Goal: Information Seeking & Learning: Learn about a topic

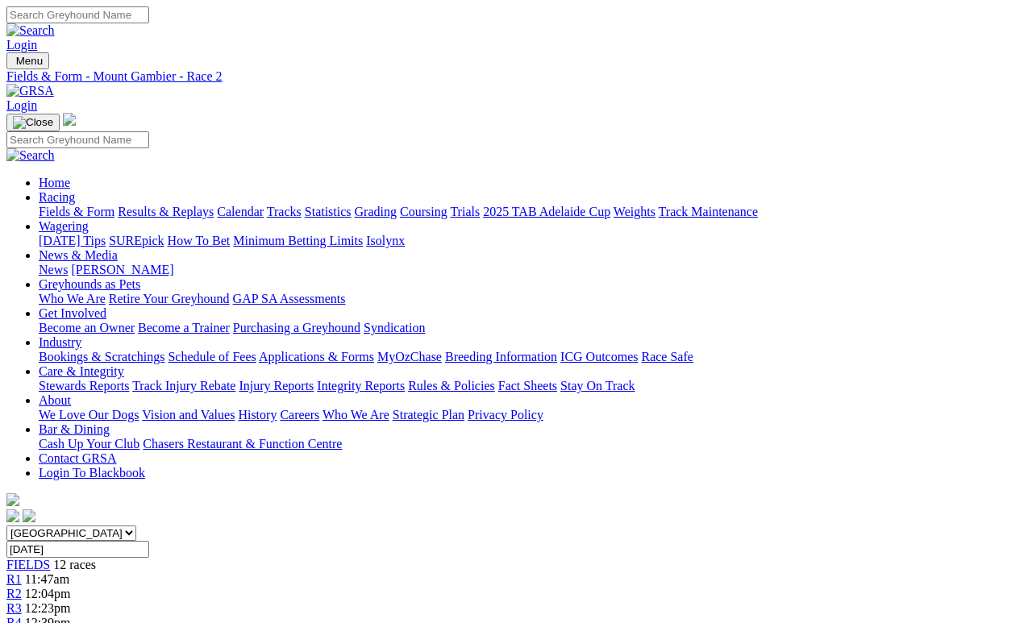
click at [58, 205] on link "Fields & Form" at bounding box center [77, 212] width 76 height 14
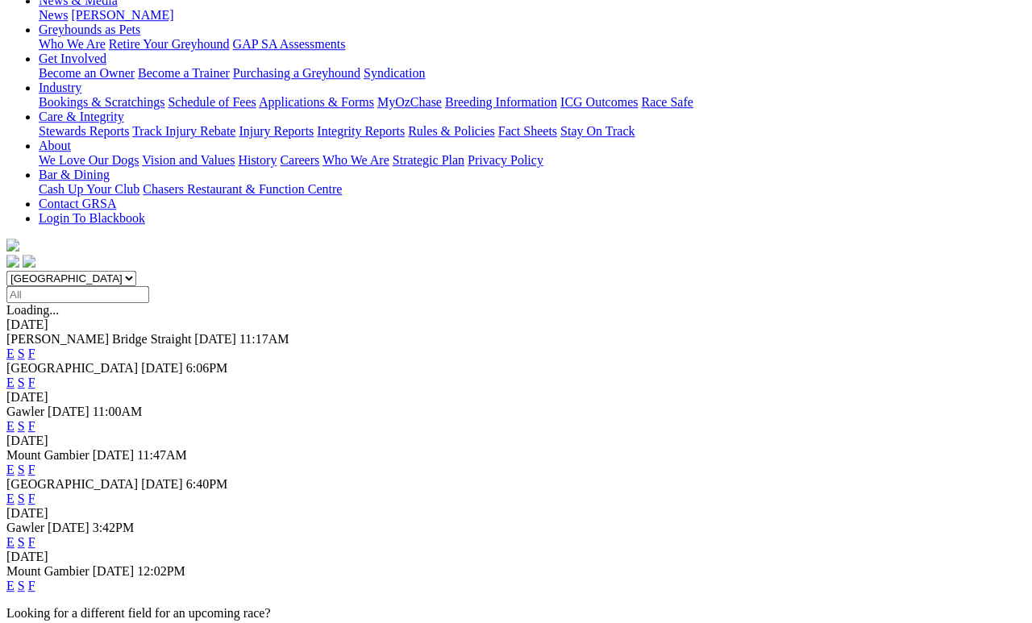
scroll to position [255, 0]
click at [35, 574] on link "F" at bounding box center [31, 586] width 7 height 14
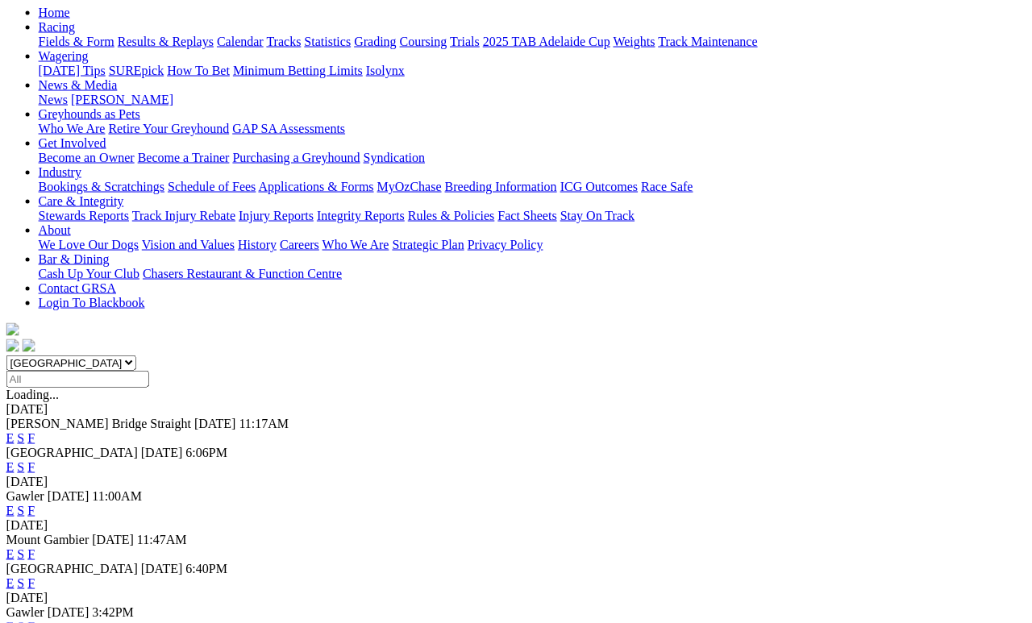
scroll to position [170, 6]
click at [35, 547] on link "F" at bounding box center [31, 554] width 7 height 14
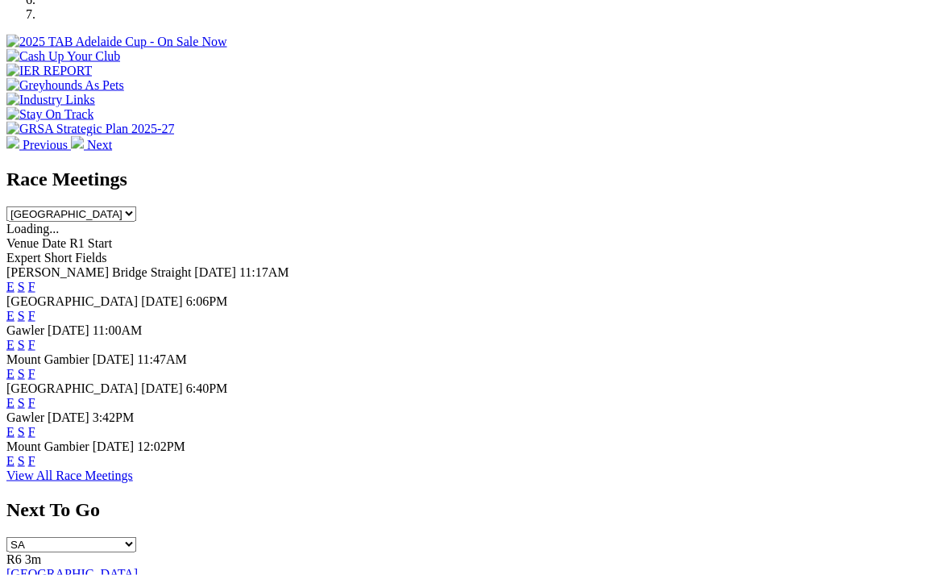
scroll to position [590, 0]
click at [35, 366] on link "F" at bounding box center [31, 373] width 7 height 14
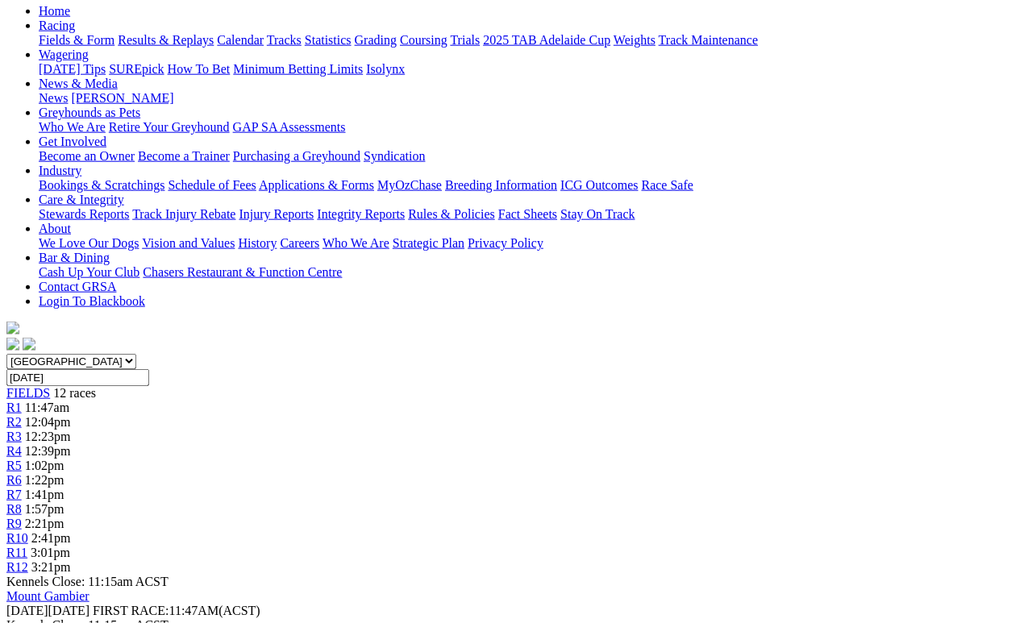
scroll to position [173, 0]
